Goal: Find specific page/section: Find specific page/section

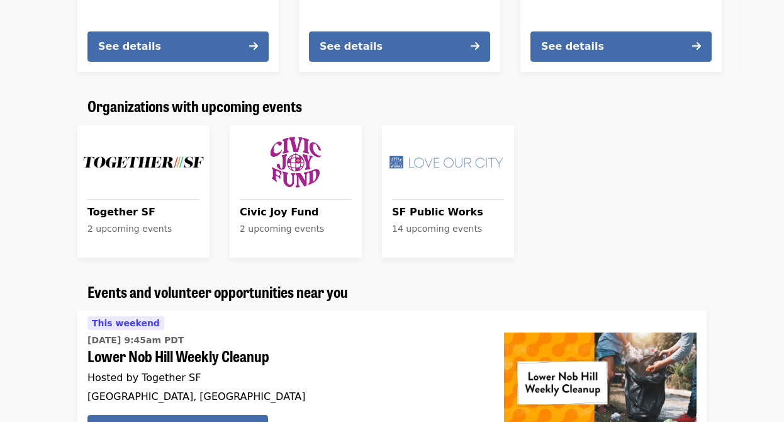
scroll to position [916, 0]
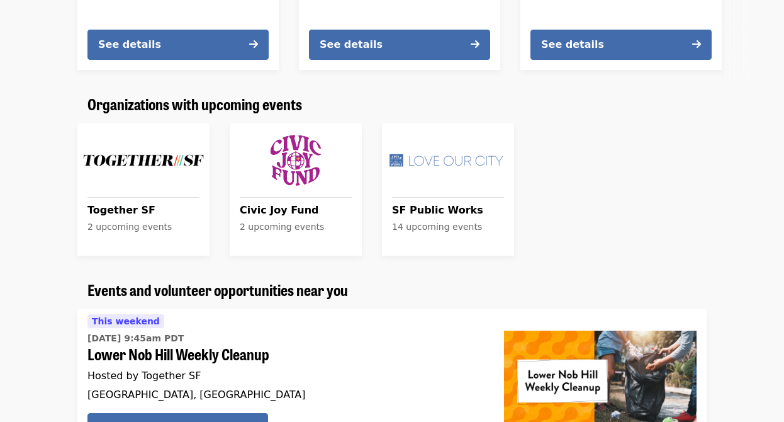
click at [296, 206] on span "Civic Joy Fund" at bounding box center [296, 210] width 112 height 15
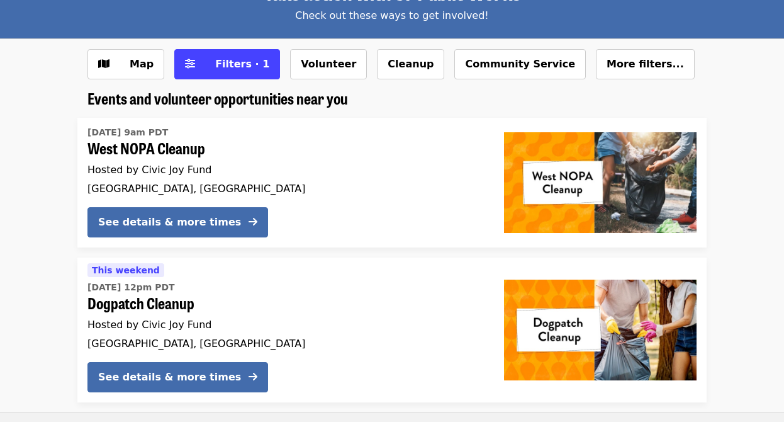
scroll to position [89, 0]
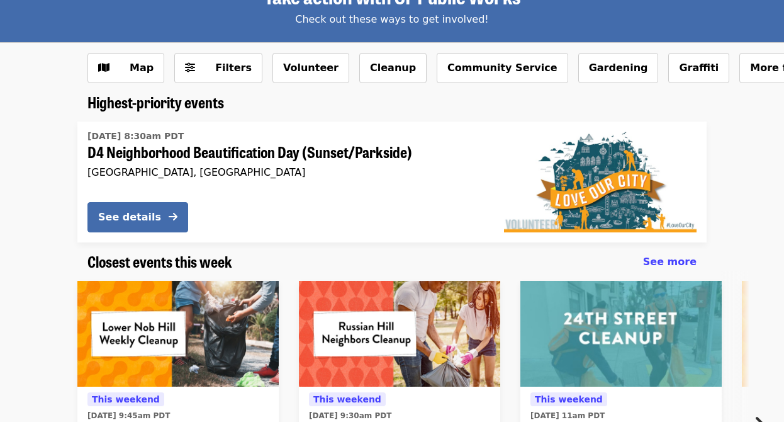
scroll to position [84, 0]
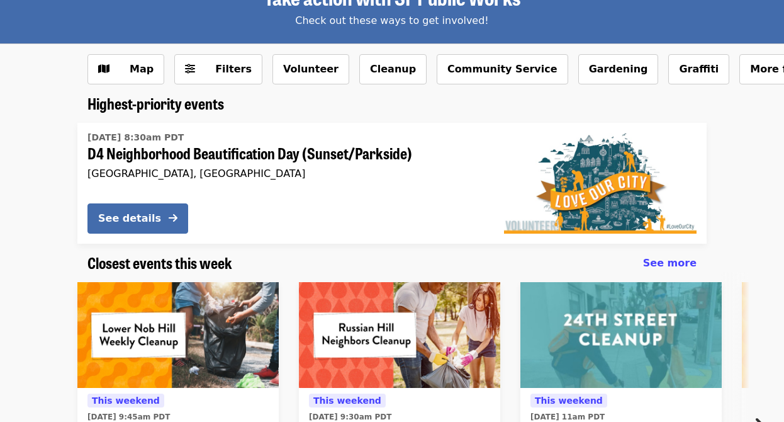
click at [199, 86] on div "Map Filters Volunteer Cleanup Community Service Gardening Graffiti More filters…" at bounding box center [391, 74] width 629 height 40
click at [199, 80] on button "Filters" at bounding box center [218, 69] width 88 height 30
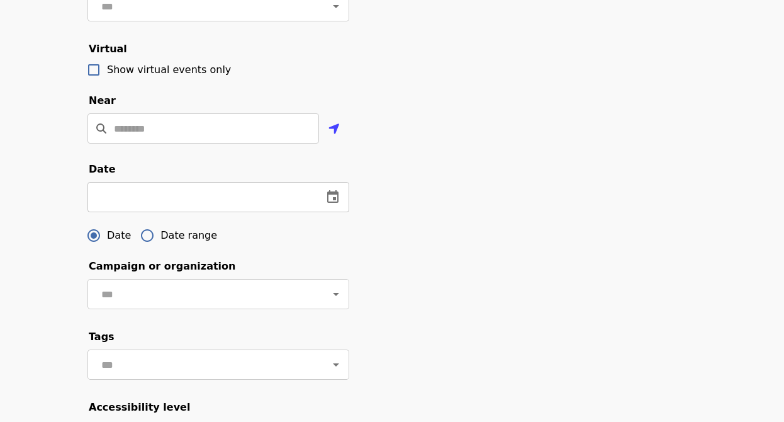
scroll to position [324, 0]
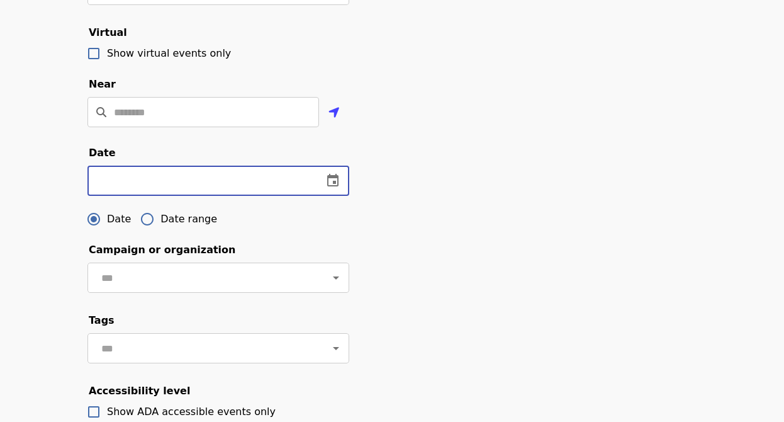
click at [176, 182] on input "text" at bounding box center [199, 181] width 225 height 30
click at [340, 178] on icon "change date" at bounding box center [332, 180] width 15 height 15
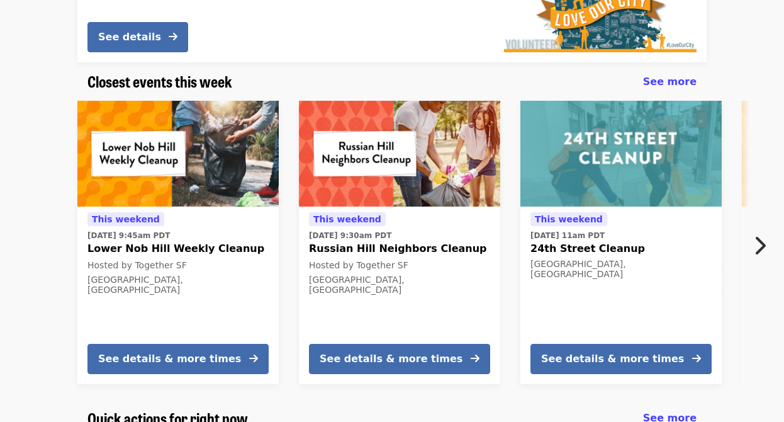
scroll to position [281, 0]
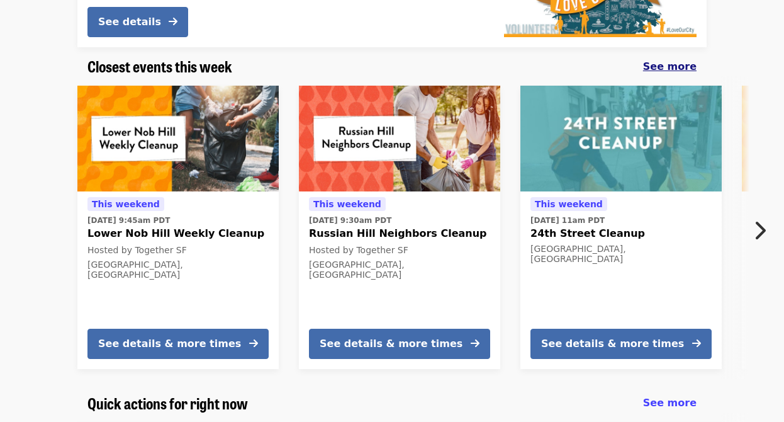
click at [692, 65] on span "See more" at bounding box center [670, 66] width 54 height 12
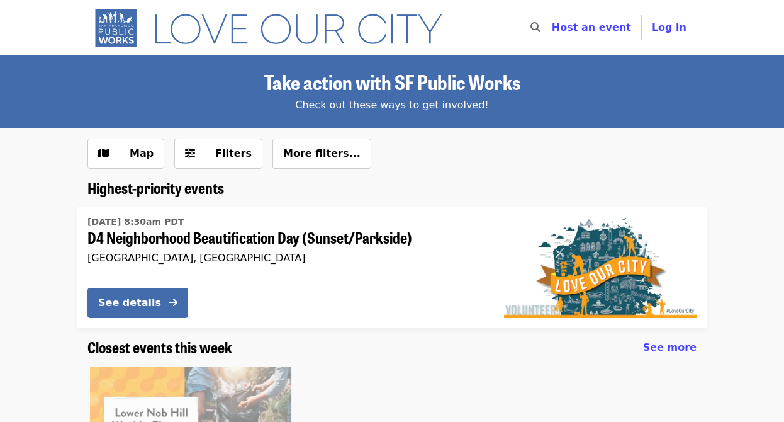
scroll to position [281, 0]
